Goal: Check status: Check status

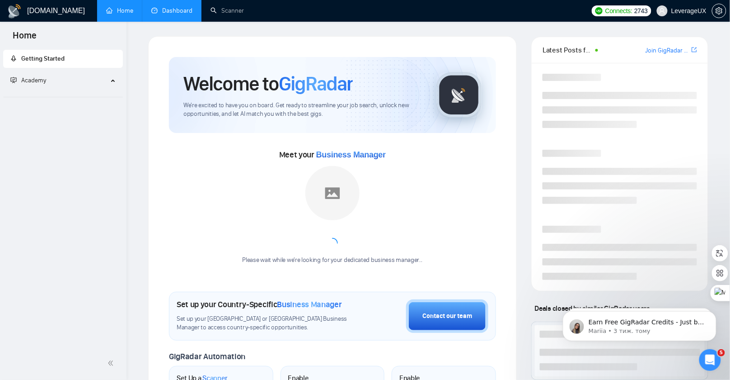
click at [166, 13] on link "Dashboard" at bounding box center [171, 11] width 41 height 8
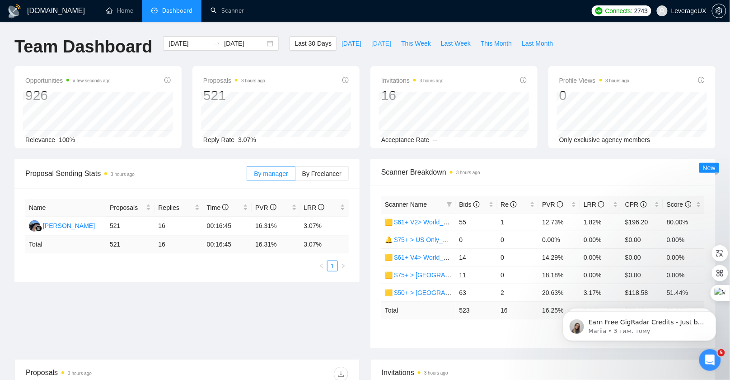
click at [374, 44] on span "[DATE]" at bounding box center [381, 43] width 20 height 10
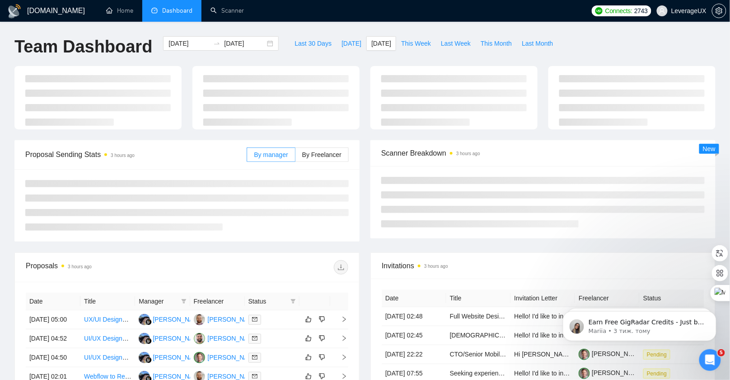
type input "[DATE]"
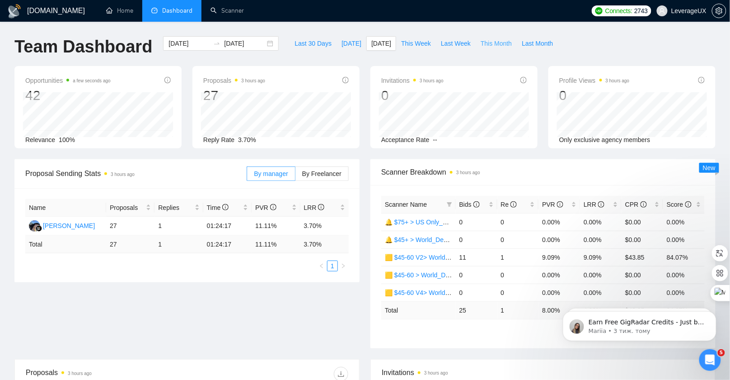
click at [491, 43] on span "This Month" at bounding box center [496, 43] width 31 height 10
type input "[DATE]"
click at [318, 177] on label "By Freelancer" at bounding box center [322, 173] width 53 height 14
click at [296, 176] on input "By Freelancer" at bounding box center [296, 176] width 0 height 0
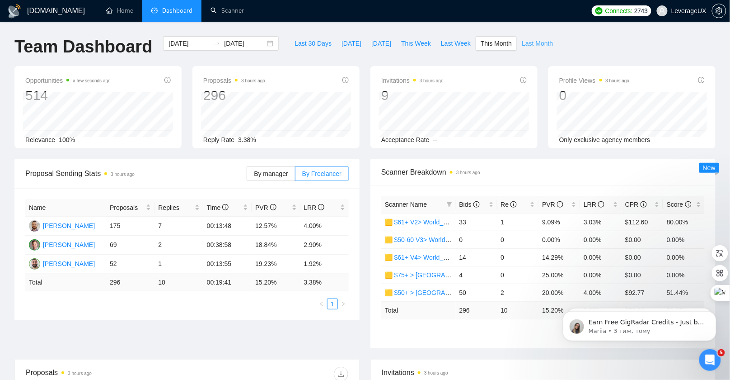
click at [535, 46] on span "Last Month" at bounding box center [537, 43] width 31 height 10
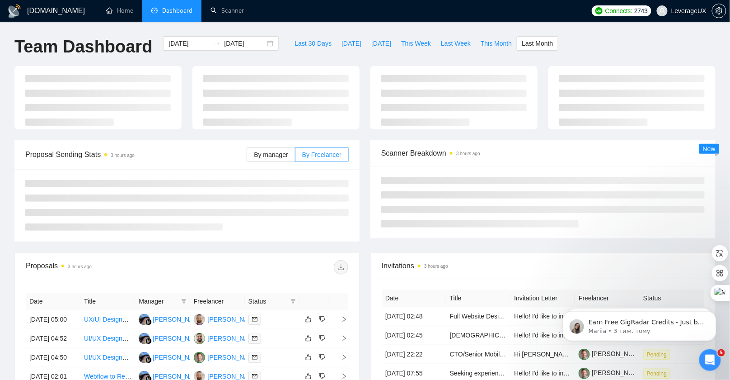
type input "[DATE]"
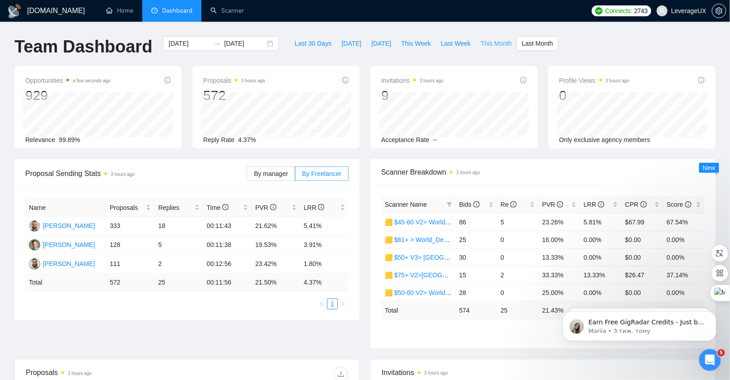
click at [488, 41] on span "This Month" at bounding box center [496, 43] width 31 height 10
type input "[DATE]"
click at [551, 40] on span "Last Month" at bounding box center [537, 43] width 31 height 10
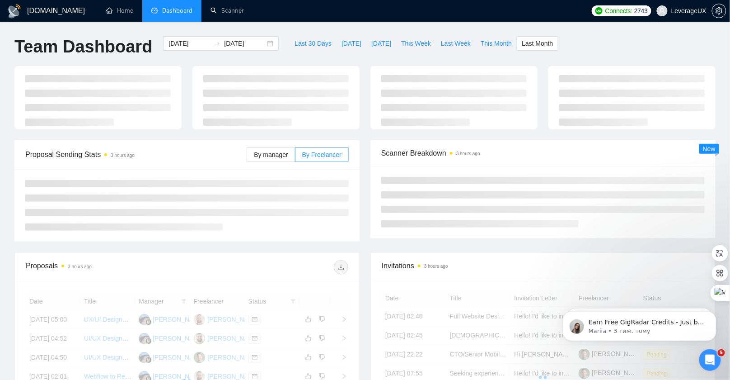
type input "[DATE]"
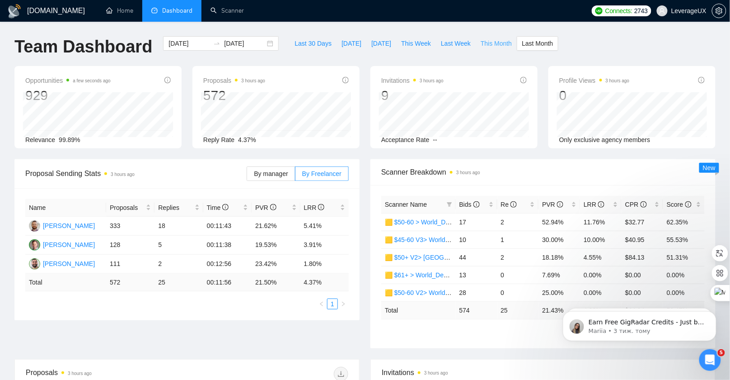
click at [496, 45] on span "This Month" at bounding box center [496, 43] width 31 height 10
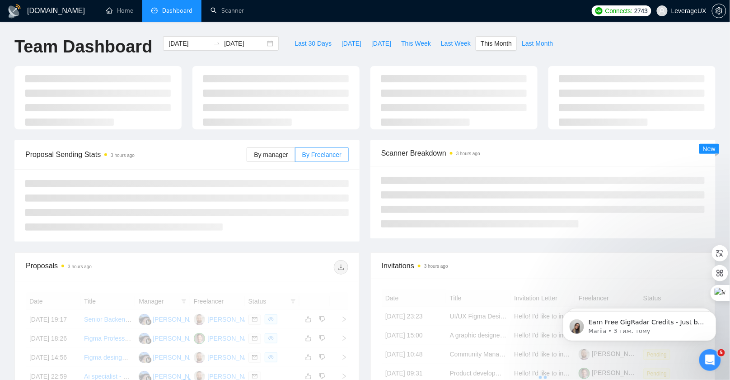
type input "[DATE]"
